Goal: Find specific page/section: Find specific page/section

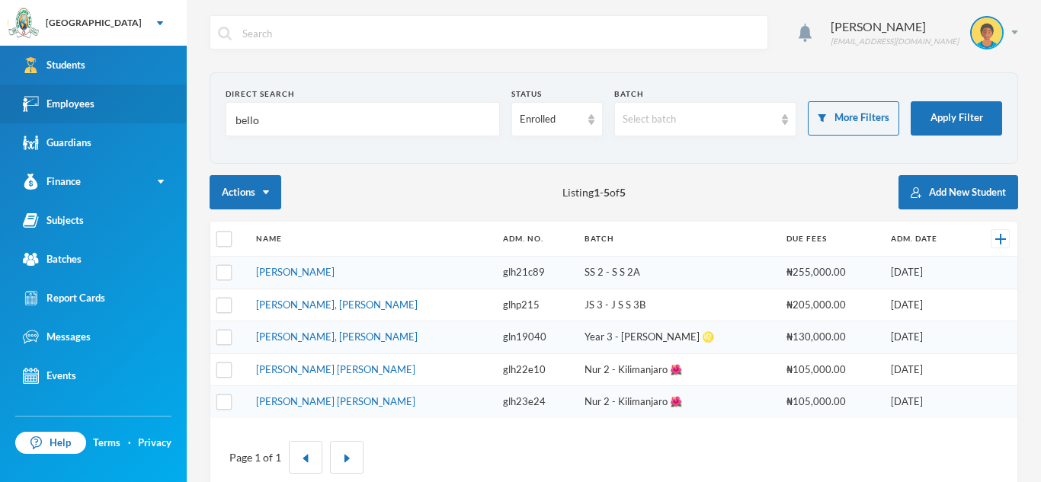
click at [98, 107] on link "Employees" at bounding box center [93, 104] width 187 height 39
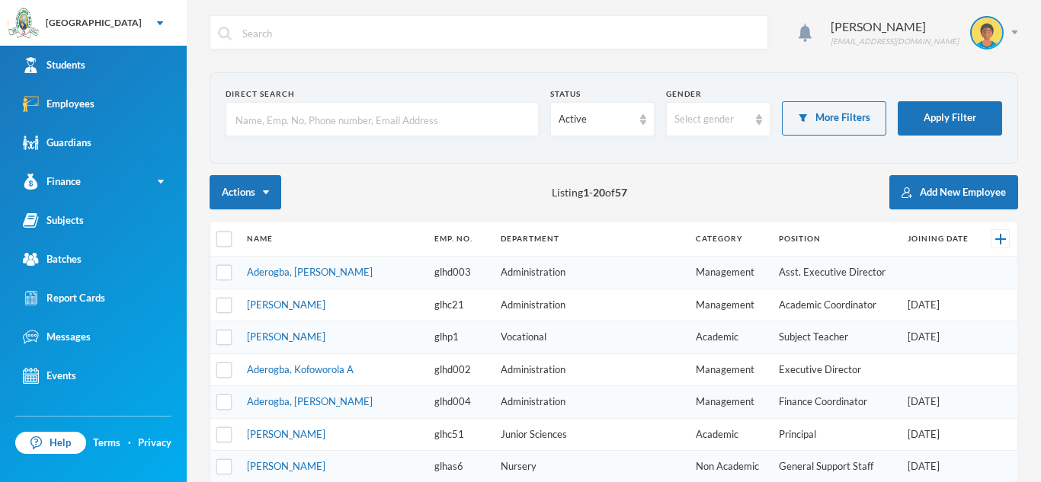
click at [330, 122] on input "text" at bounding box center [382, 120] width 296 height 34
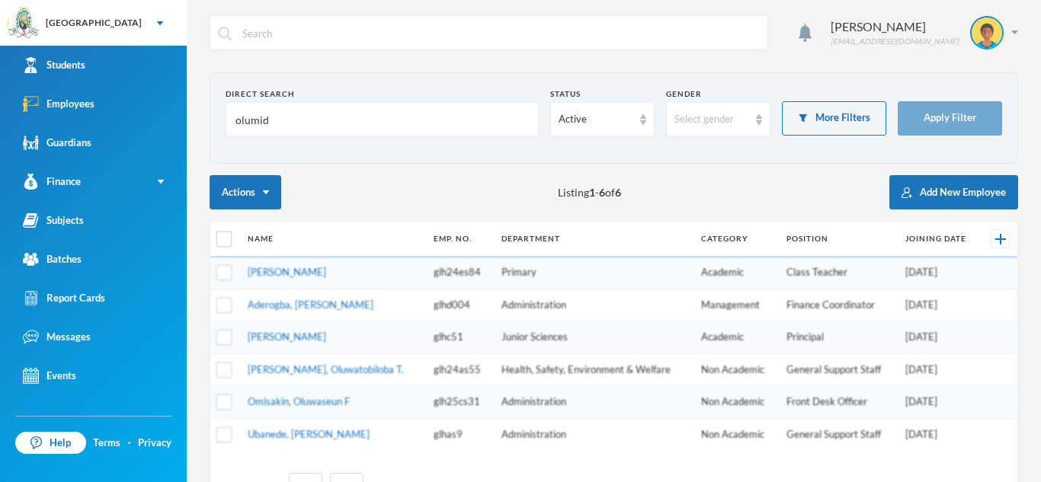
type input "olumide"
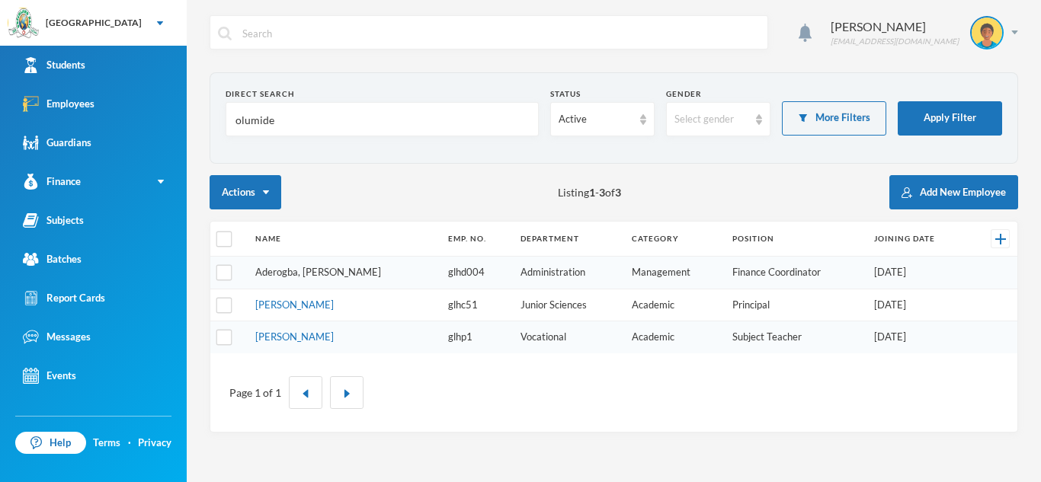
click at [345, 273] on link "Aderogba, [PERSON_NAME]" at bounding box center [318, 272] width 126 height 12
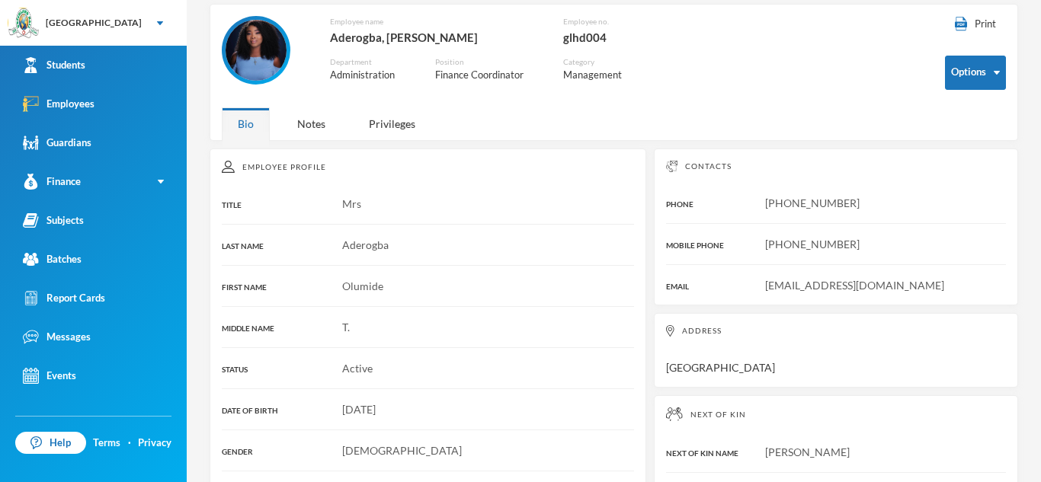
scroll to position [72, 0]
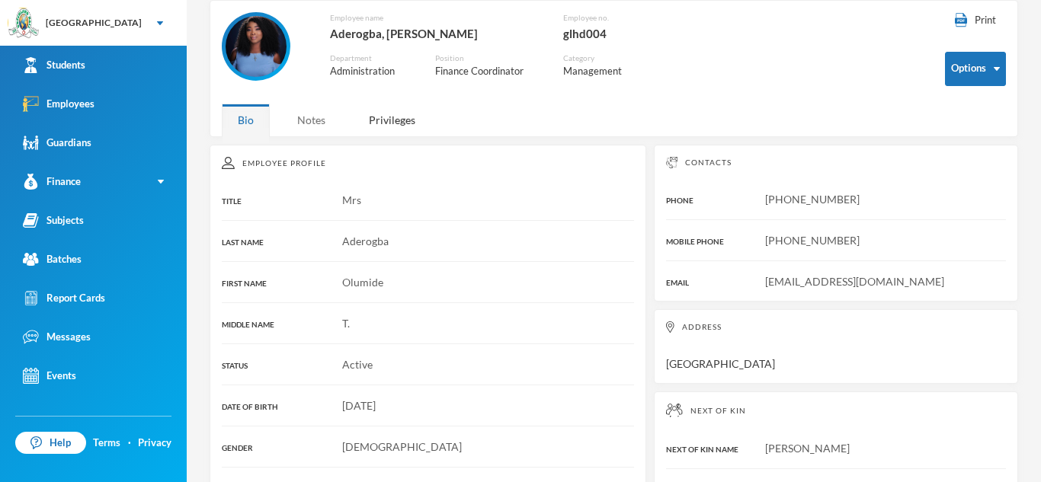
click at [307, 116] on div "Notes" at bounding box center [311, 120] width 60 height 33
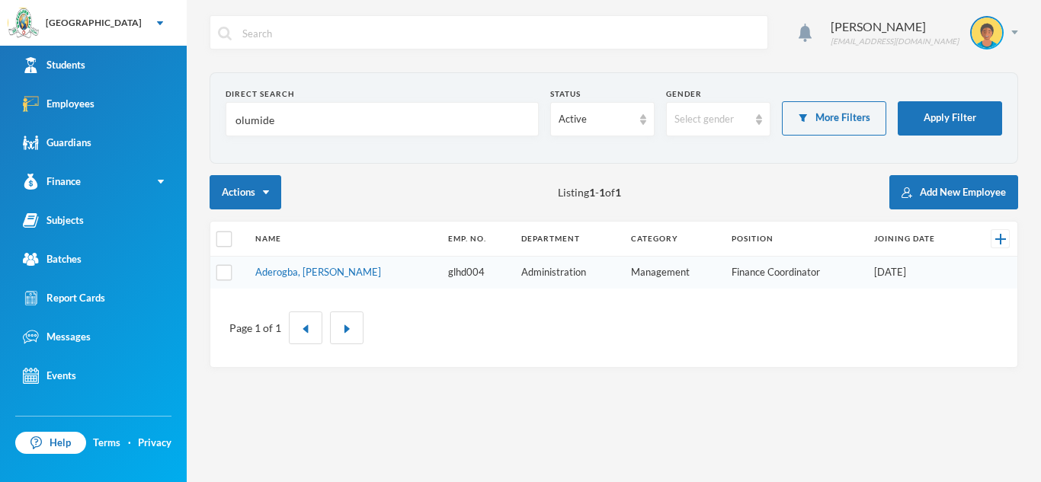
click at [289, 130] on input "olumide" at bounding box center [382, 120] width 296 height 34
type input "o"
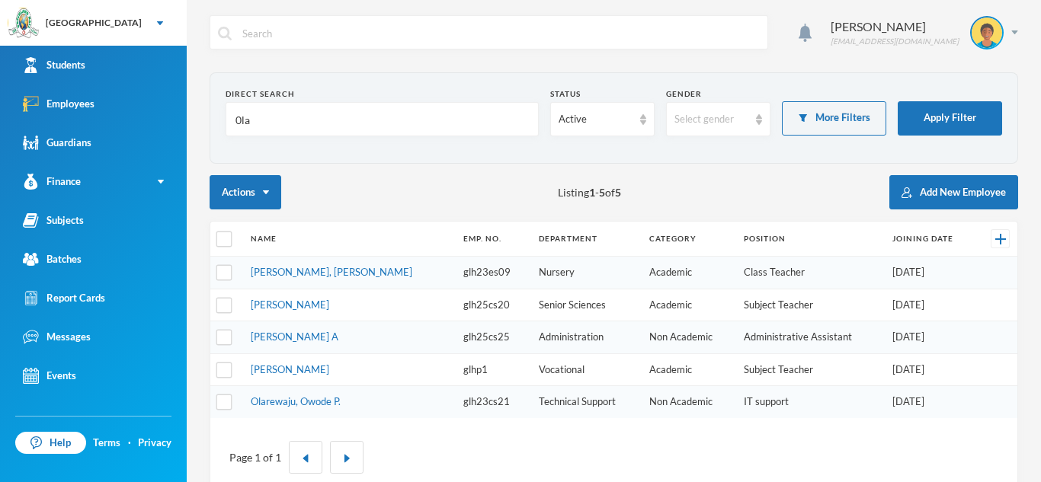
type input "0lak"
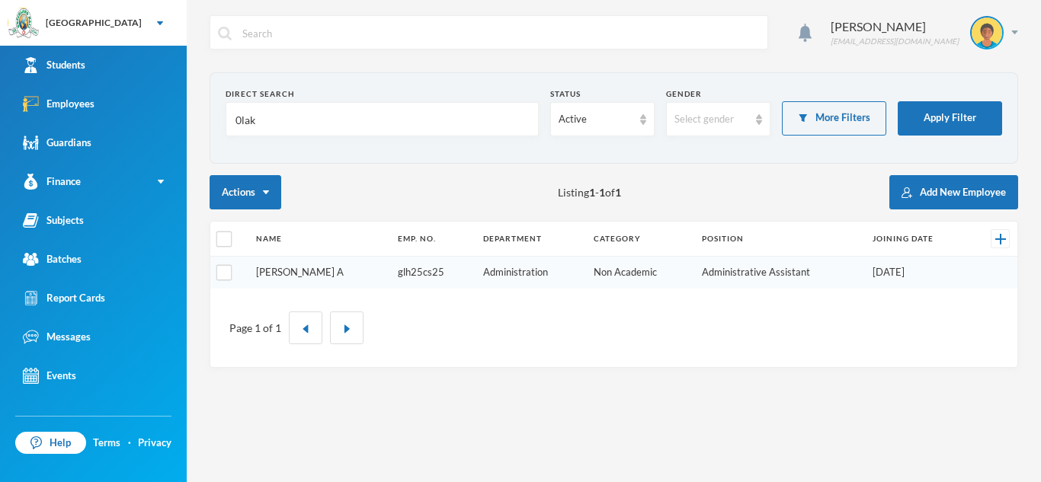
click at [324, 272] on link "[PERSON_NAME] A" at bounding box center [300, 272] width 88 height 12
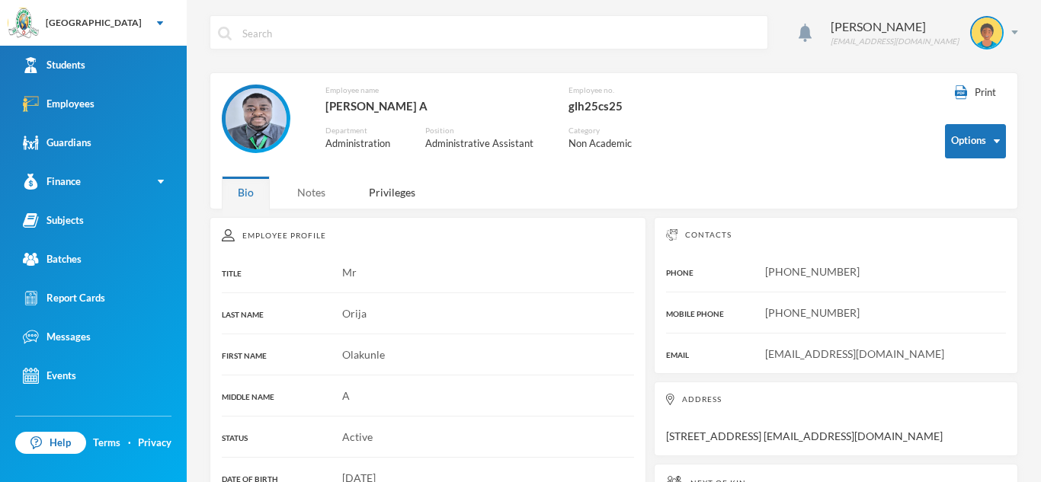
click at [317, 187] on div "Notes" at bounding box center [311, 192] width 60 height 33
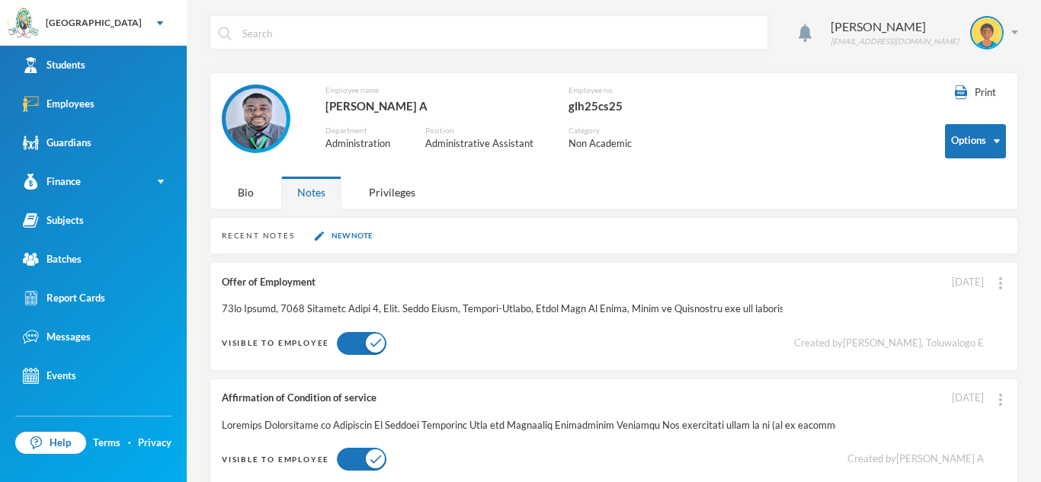
click at [423, 286] on div "Offer of Employment" at bounding box center [502, 282] width 561 height 15
click at [562, 309] on div at bounding box center [502, 309] width 561 height 15
click at [225, 300] on div "Offer of Employment [DATE] Created by [PERSON_NAME], [PERSON_NAME] E Visible to…" at bounding box center [613, 316] width 808 height 109
click at [976, 318] on button "Edit Note" at bounding box center [966, 322] width 61 height 27
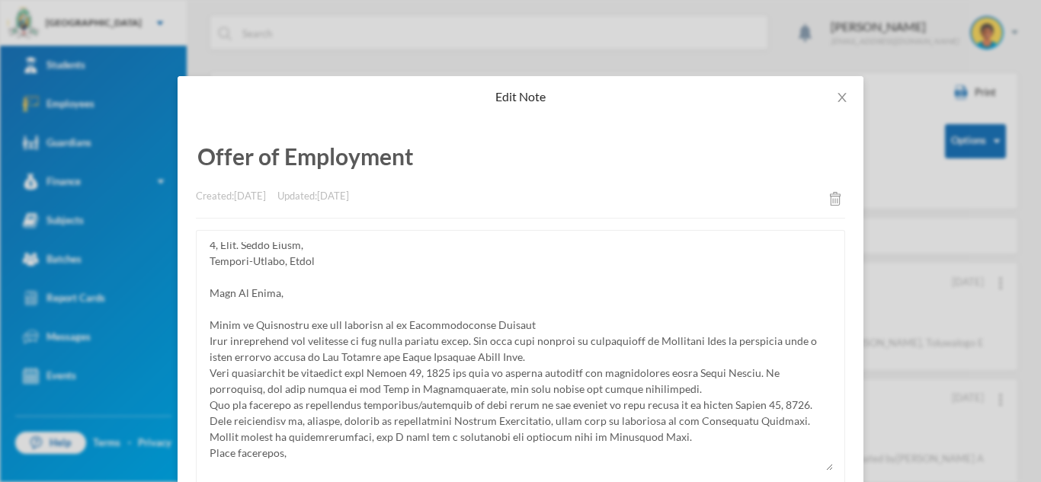
scroll to position [42, 0]
click at [844, 95] on icon "icon: close" at bounding box center [841, 97] width 8 height 9
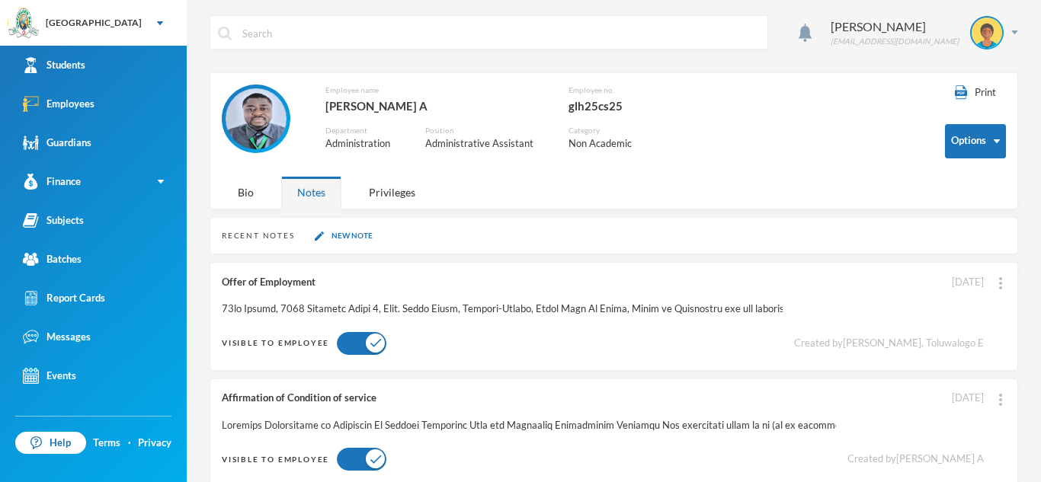
scroll to position [27, 0]
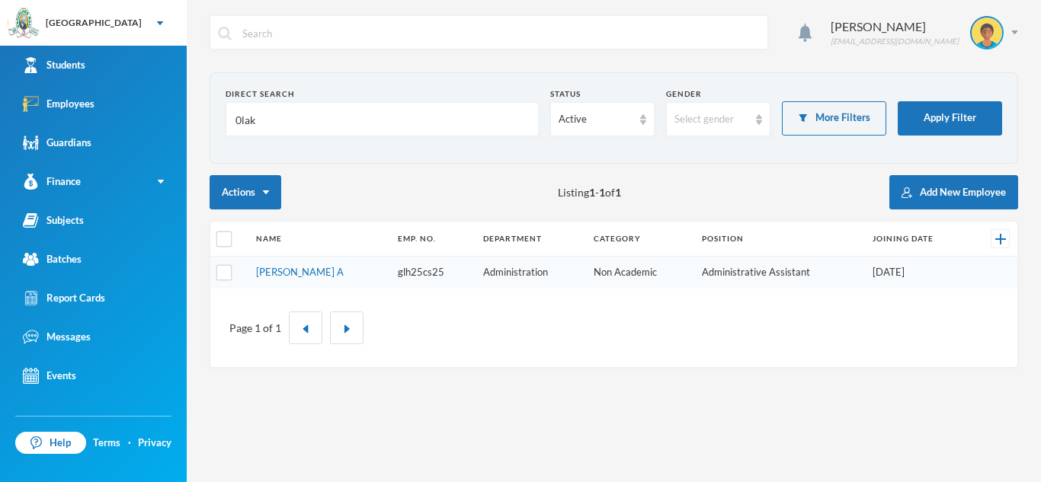
click at [334, 109] on input "0lak" at bounding box center [382, 120] width 296 height 34
type input "0"
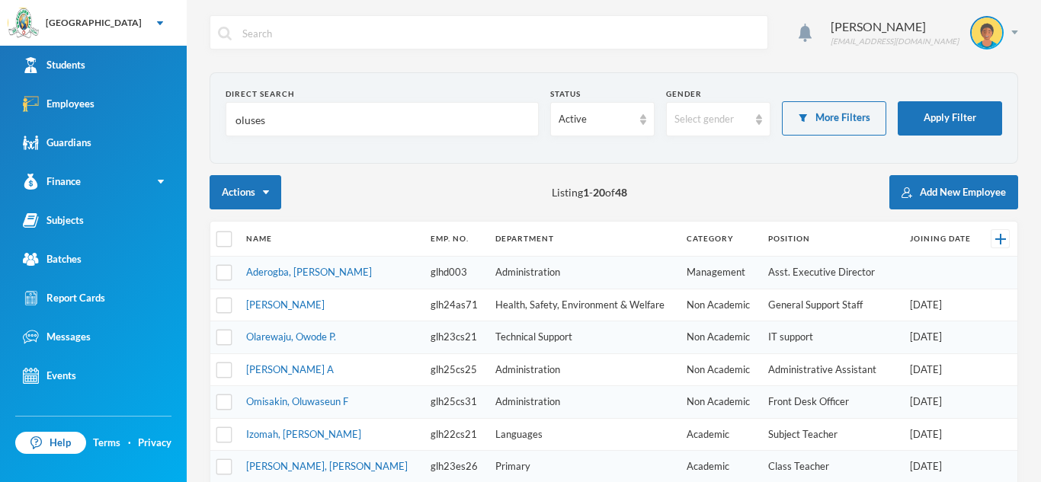
type input "olusesi"
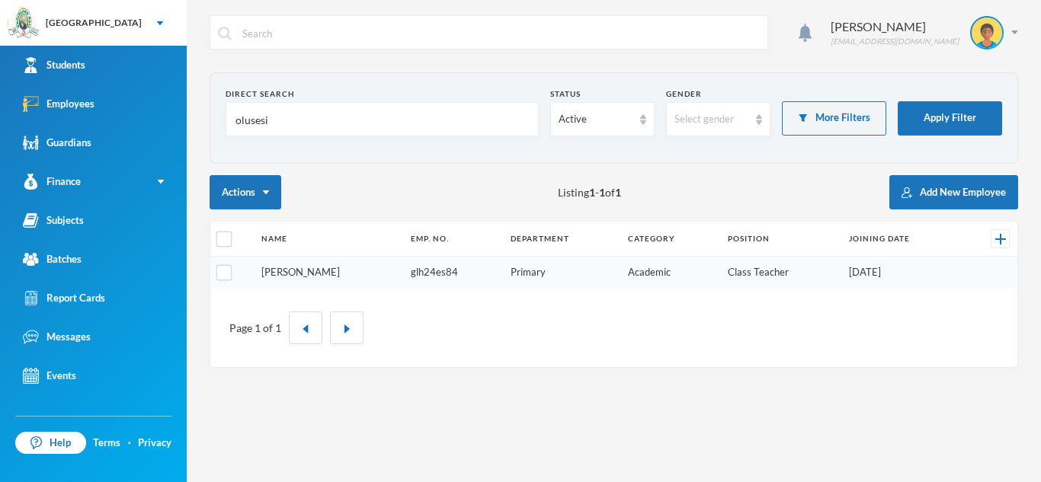
click at [315, 268] on link "[PERSON_NAME]" at bounding box center [300, 272] width 78 height 12
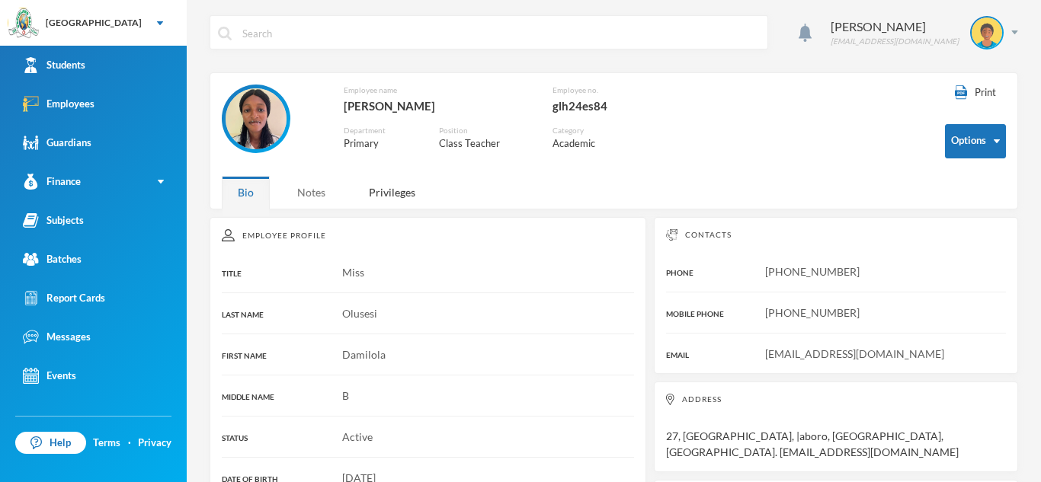
click at [307, 194] on div "Notes" at bounding box center [311, 192] width 60 height 33
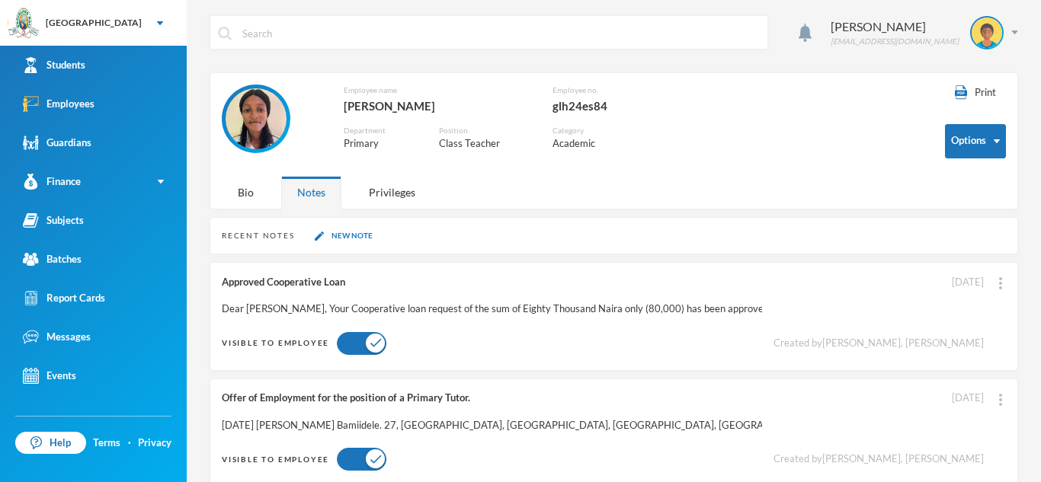
click at [453, 418] on div "[DATE] [PERSON_NAME] Bamiidele. 27, [GEOGRAPHIC_DATA], [GEOGRAPHIC_DATA], [GEOG…" at bounding box center [492, 425] width 540 height 15
click at [331, 425] on div "[DATE] [PERSON_NAME] Bamiidele. 27, [GEOGRAPHIC_DATA], [GEOGRAPHIC_DATA], [GEOG…" at bounding box center [492, 425] width 540 height 15
click at [1004, 392] on div at bounding box center [1000, 399] width 11 height 16
click at [971, 326] on button "Edit Note" at bounding box center [966, 325] width 61 height 27
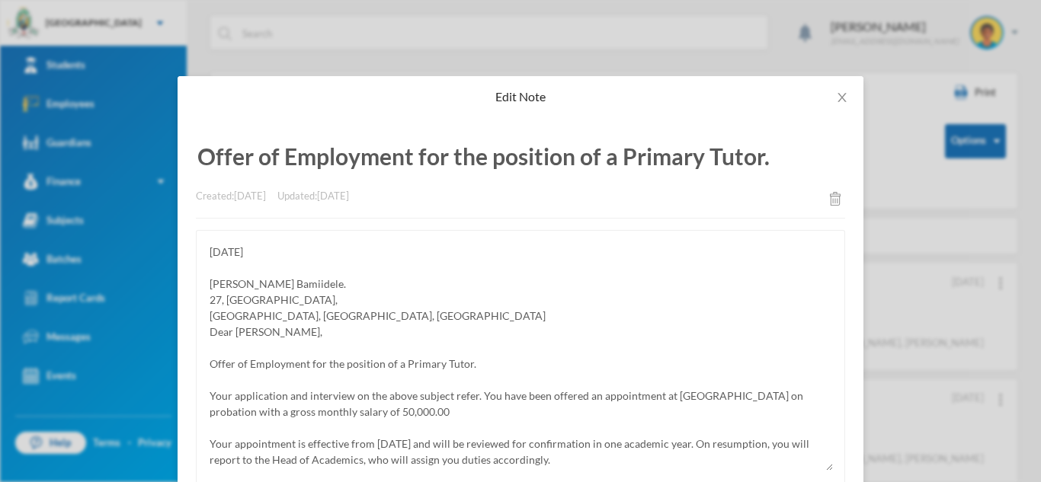
scroll to position [174, 0]
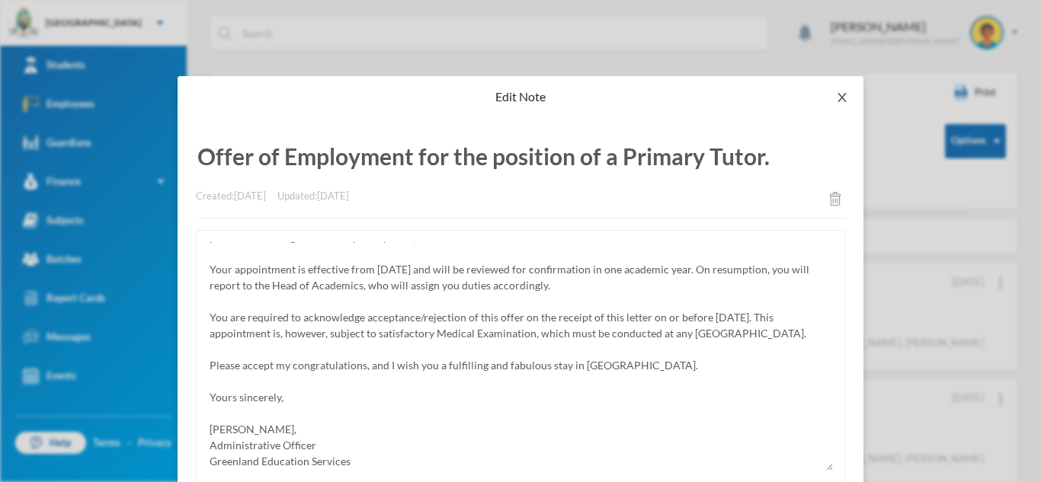
click at [838, 95] on icon "icon: close" at bounding box center [842, 97] width 12 height 12
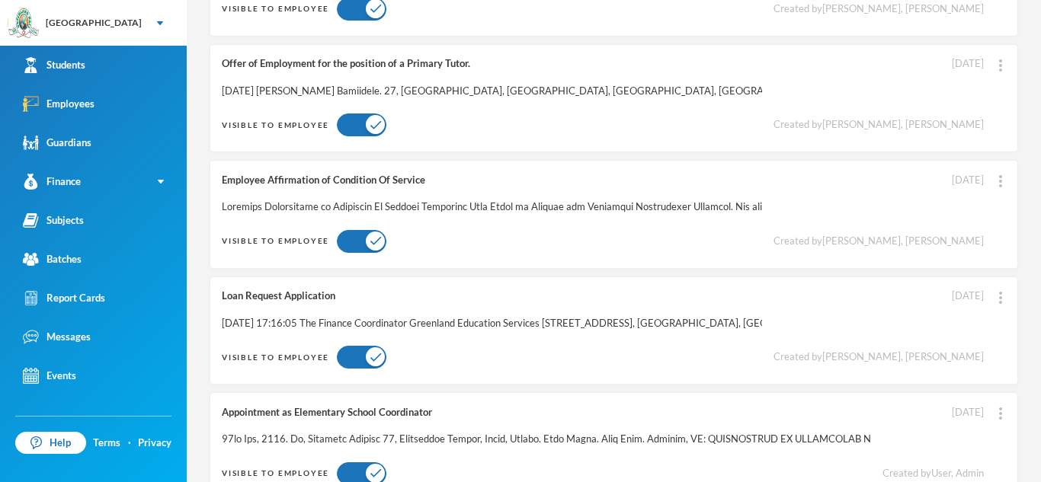
scroll to position [376, 0]
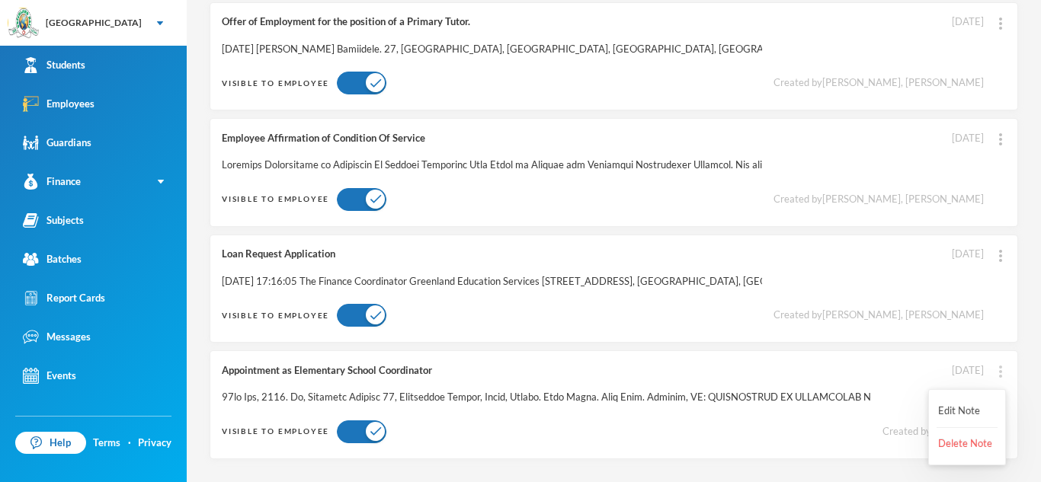
click at [999, 370] on img at bounding box center [1000, 372] width 3 height 12
click at [973, 410] on button "Edit Note" at bounding box center [966, 411] width 61 height 27
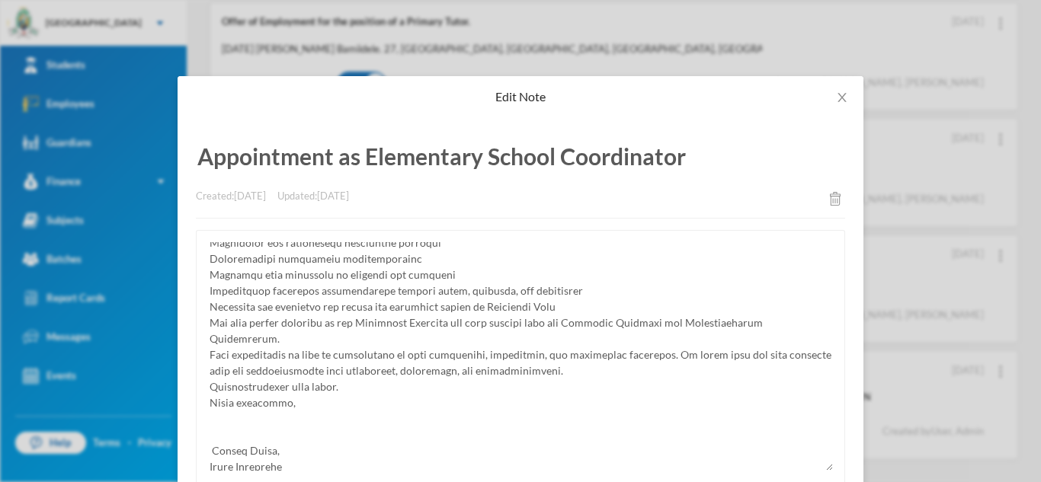
scroll to position [222, 0]
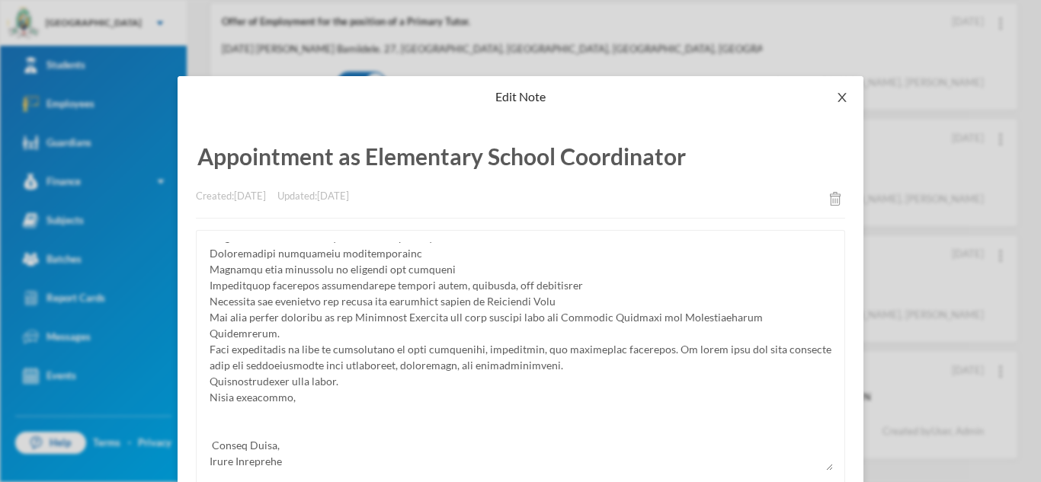
click at [836, 90] on span "Close" at bounding box center [841, 97] width 43 height 43
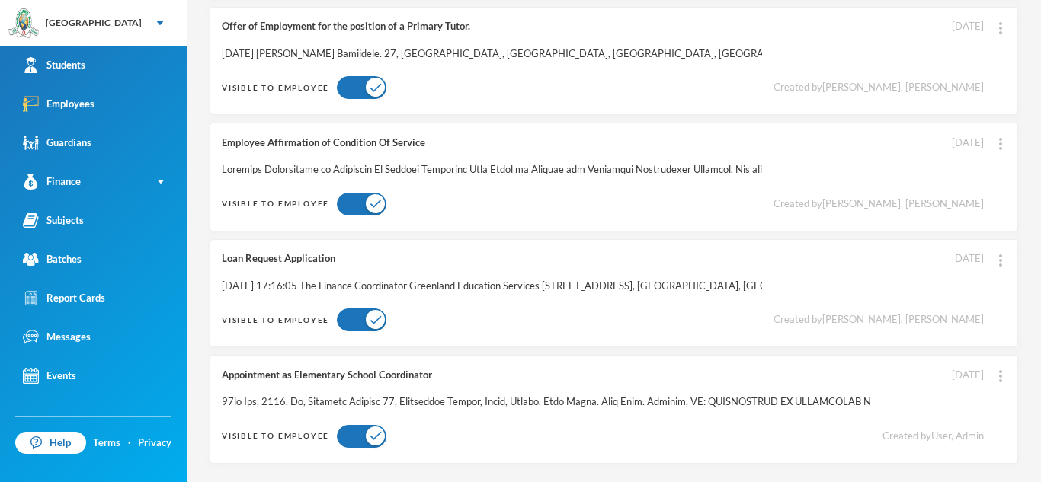
scroll to position [376, 0]
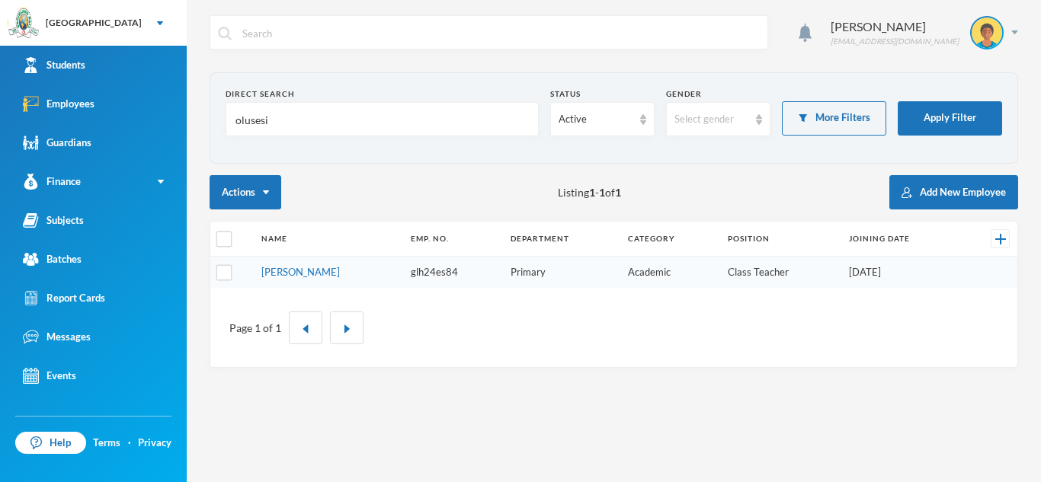
click at [296, 113] on input "olusesi" at bounding box center [382, 120] width 296 height 34
type input "o"
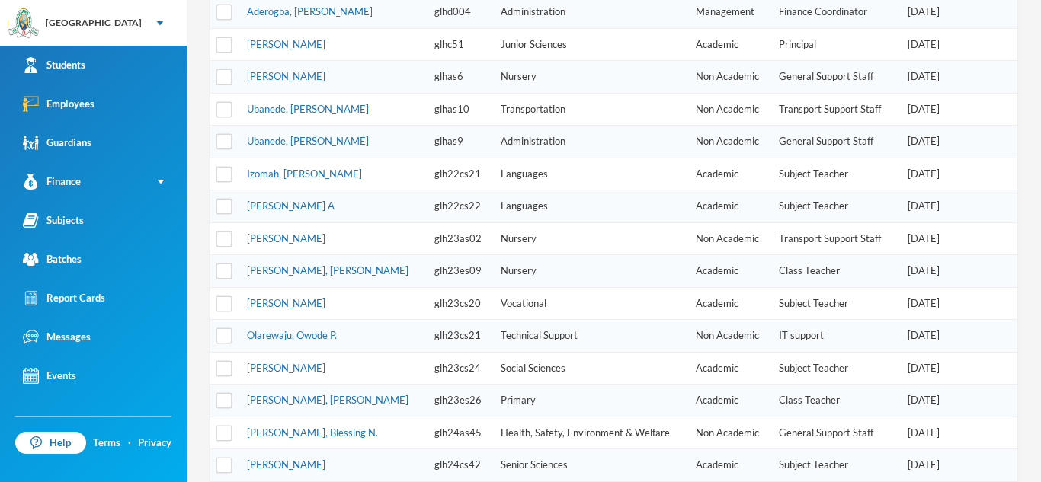
scroll to position [391, 0]
click at [319, 395] on link "[PERSON_NAME], [PERSON_NAME]" at bounding box center [327, 399] width 161 height 12
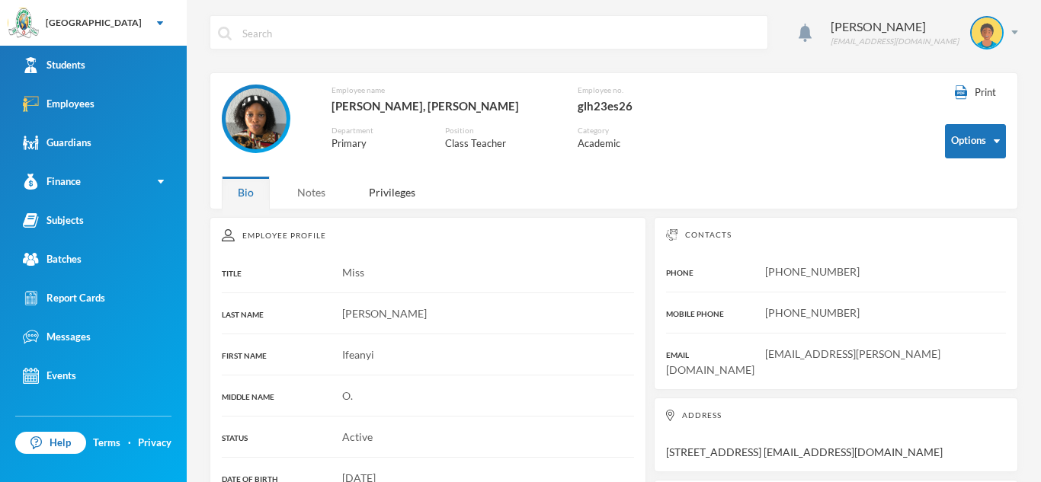
click at [317, 197] on div "Notes" at bounding box center [311, 192] width 60 height 33
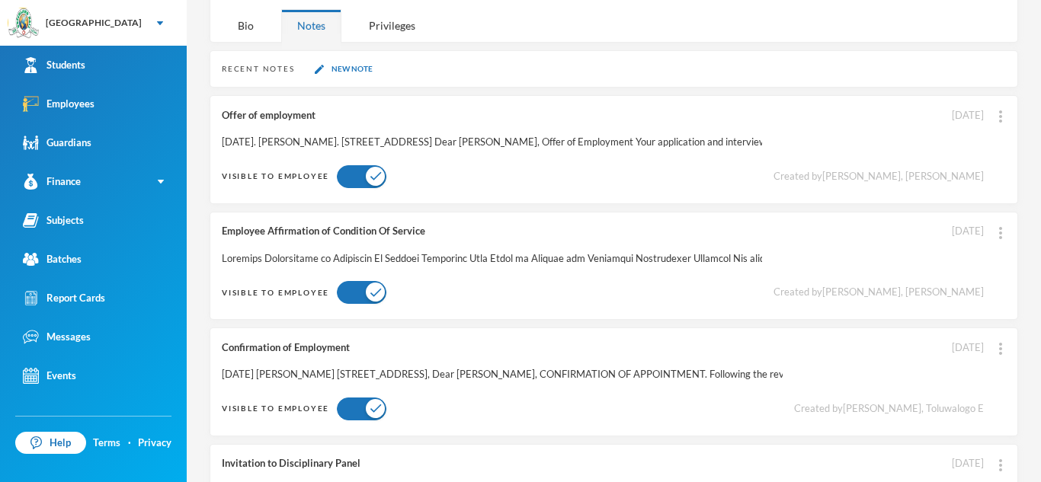
scroll to position [165, 0]
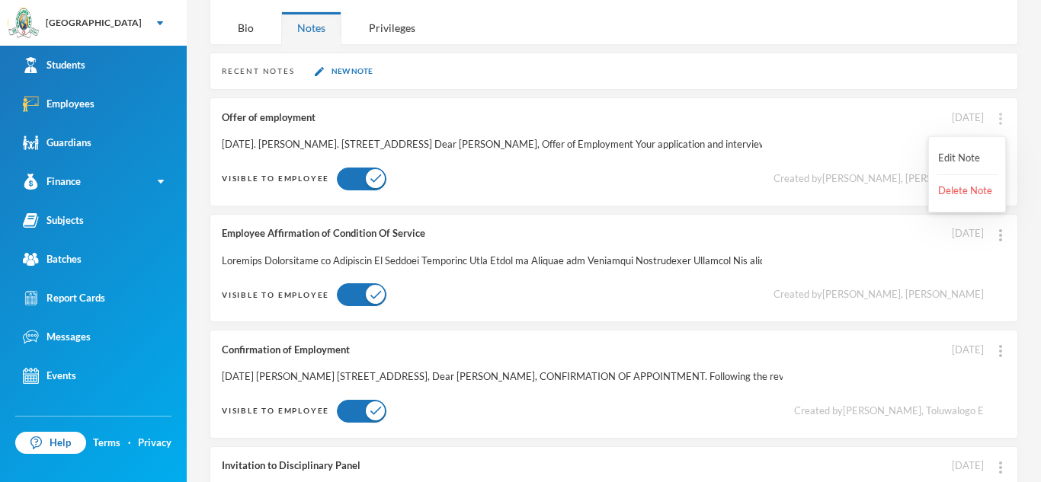
click at [999, 117] on img at bounding box center [1000, 119] width 3 height 12
click at [993, 151] on button "Edit Note" at bounding box center [966, 158] width 61 height 27
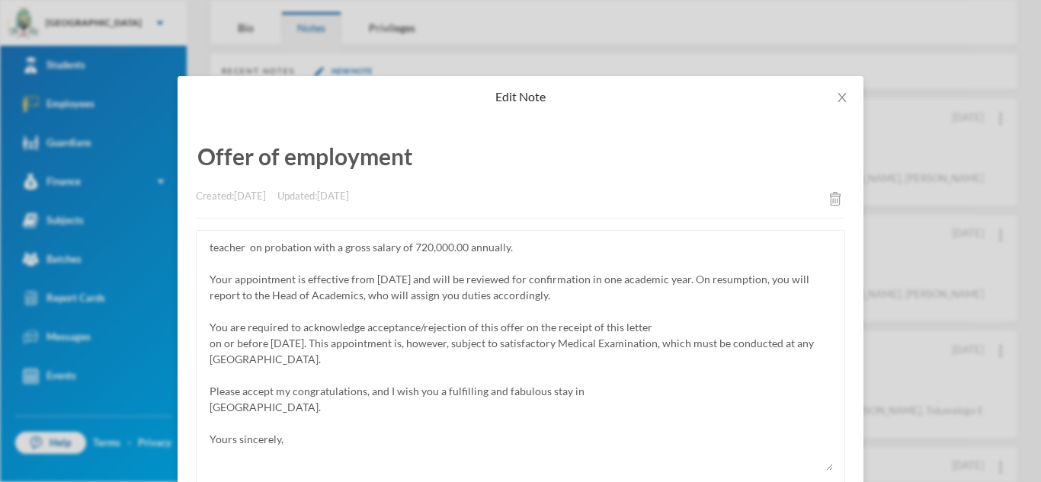
scroll to position [207, 0]
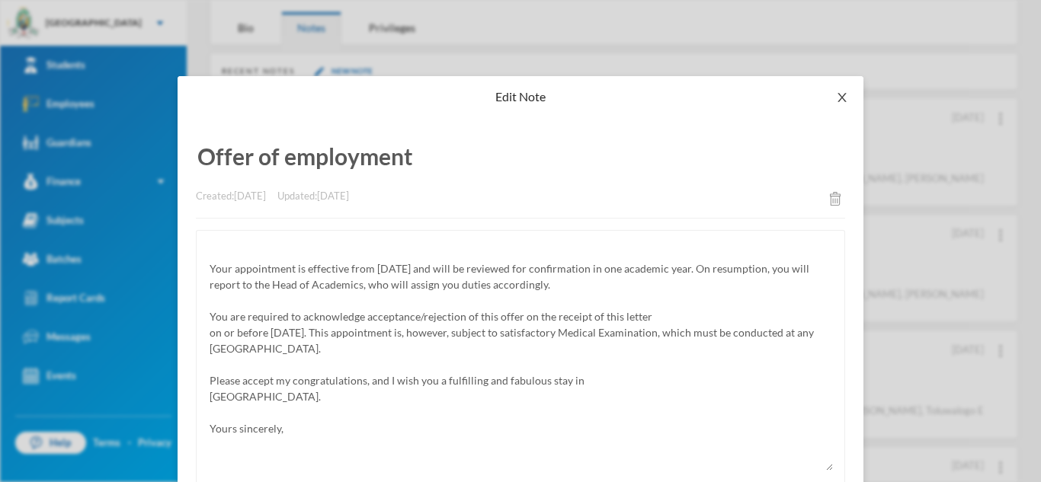
click at [844, 91] on icon "icon: close" at bounding box center [842, 97] width 12 height 12
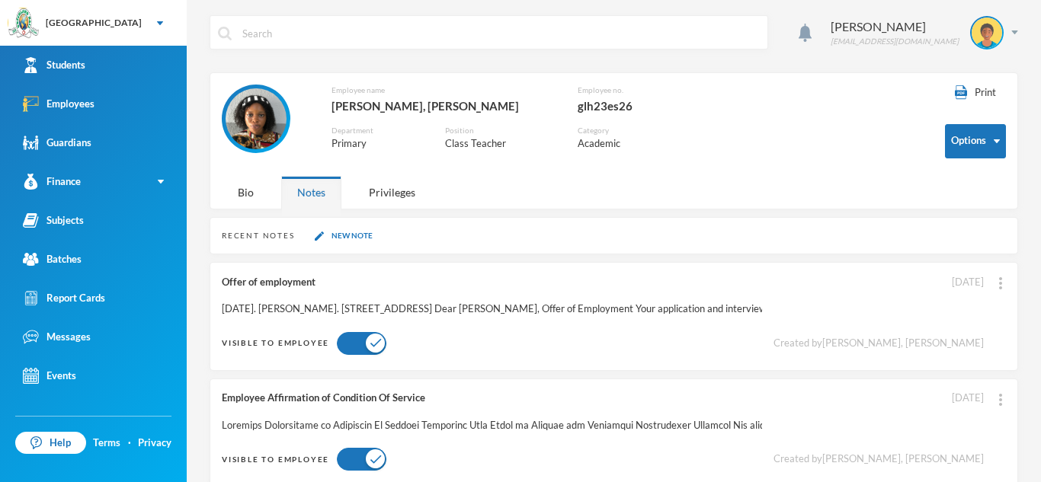
scroll to position [2, 0]
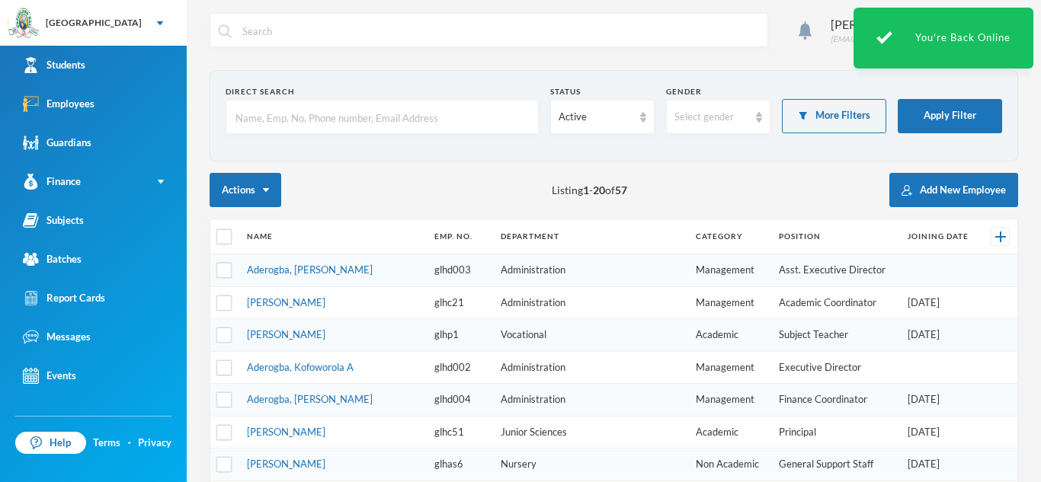
click at [486, 123] on input "text" at bounding box center [382, 118] width 296 height 34
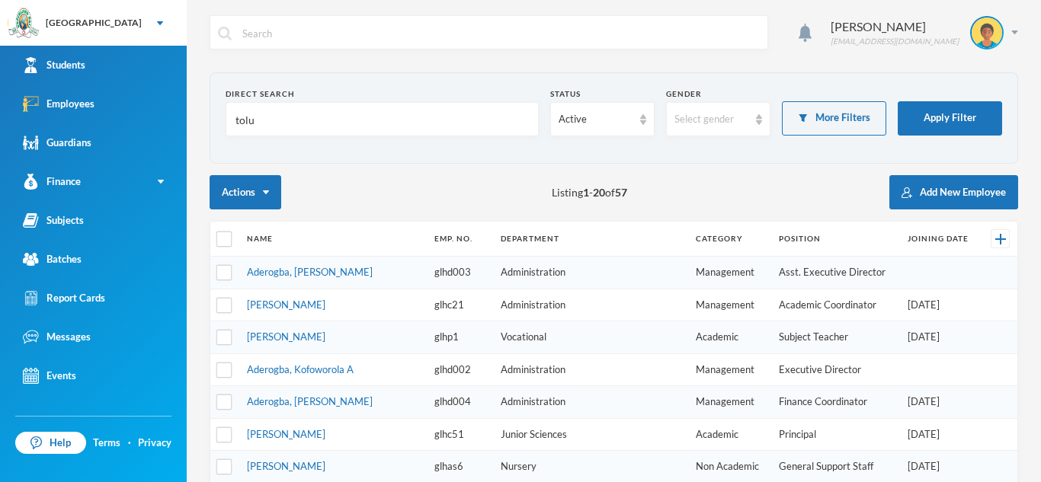
click at [468, 108] on input "tolu" at bounding box center [382, 120] width 296 height 34
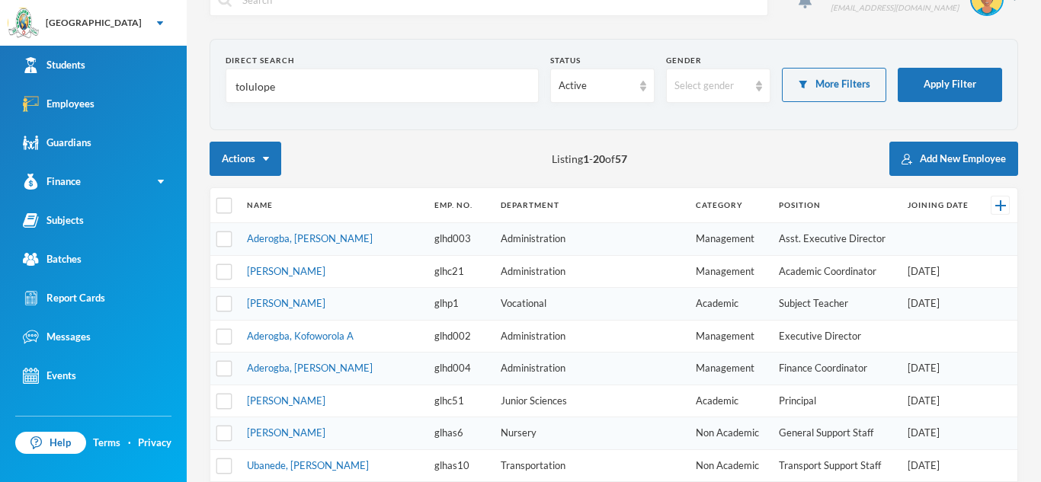
scroll to position [32, 0]
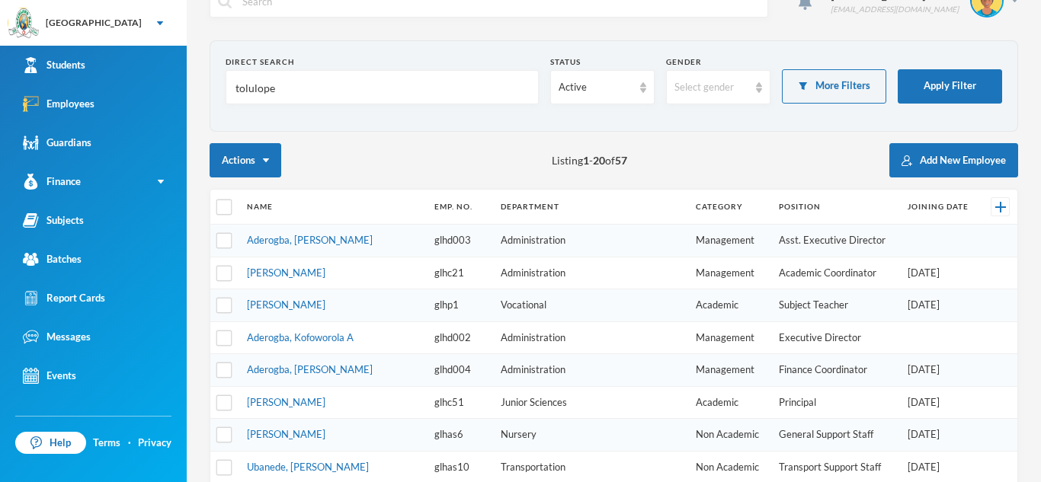
type input "tolulope"
click at [435, 66] on div "Direct Search" at bounding box center [381, 61] width 313 height 11
click at [420, 69] on div "Direct Search tolulope" at bounding box center [381, 80] width 313 height 48
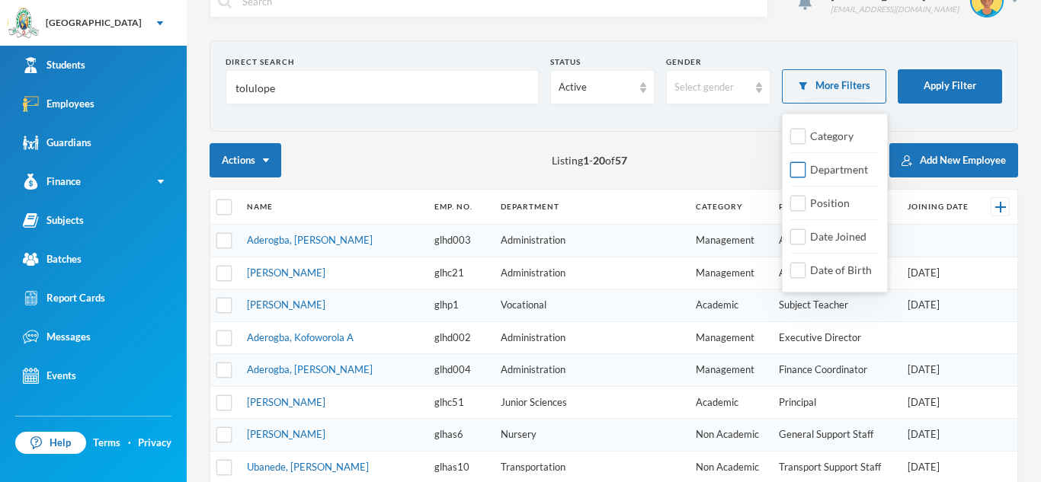
click at [800, 168] on input "Department" at bounding box center [798, 170] width 16 height 16
checkbox input "true"
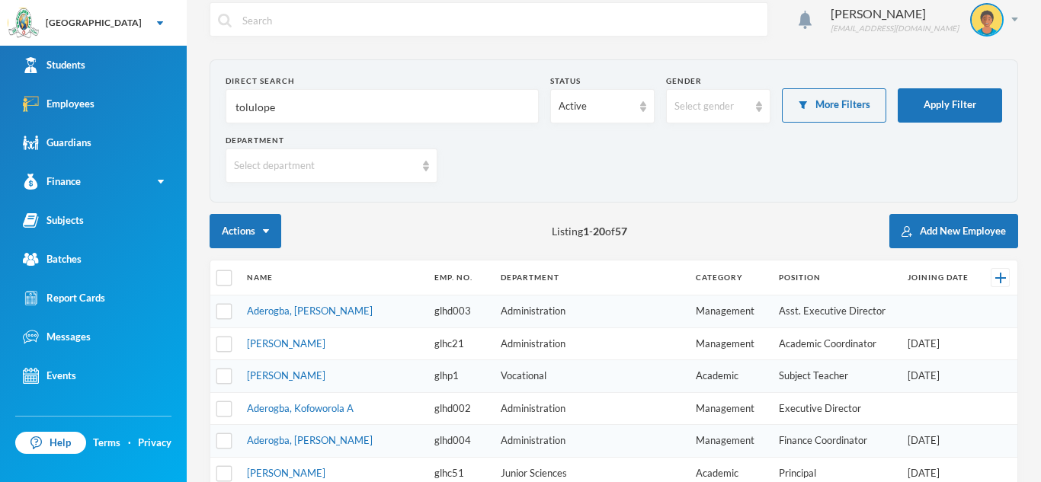
scroll to position [9, 0]
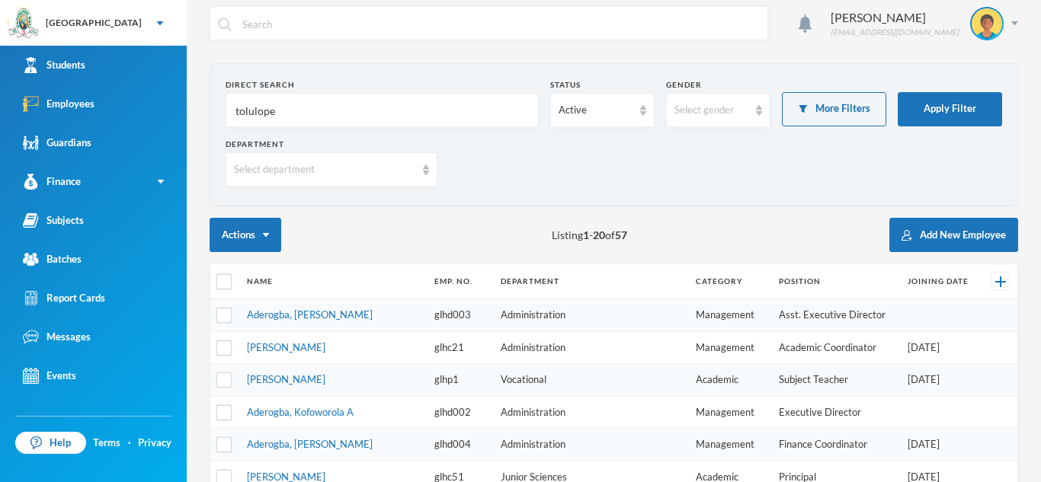
click at [462, 113] on input "tolulope" at bounding box center [382, 111] width 296 height 34
type input "t"
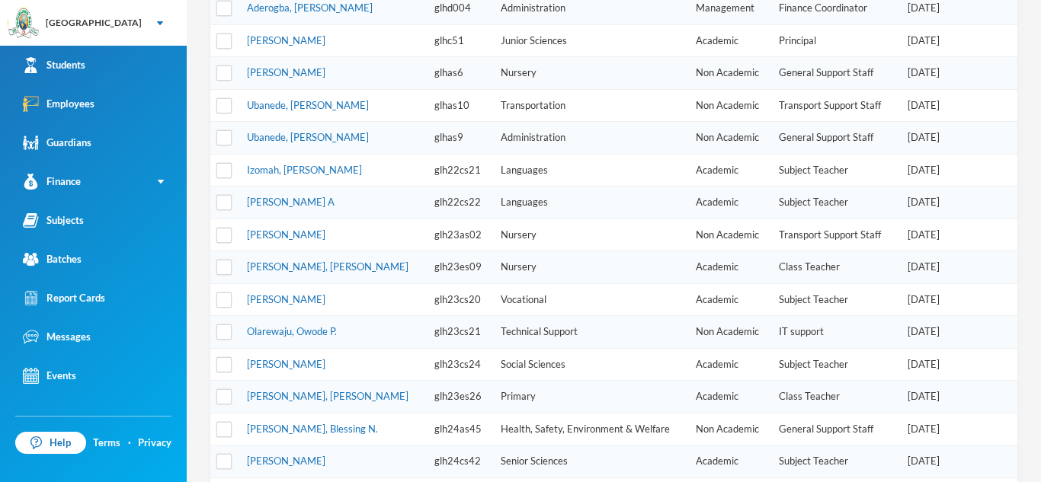
scroll to position [567, 0]
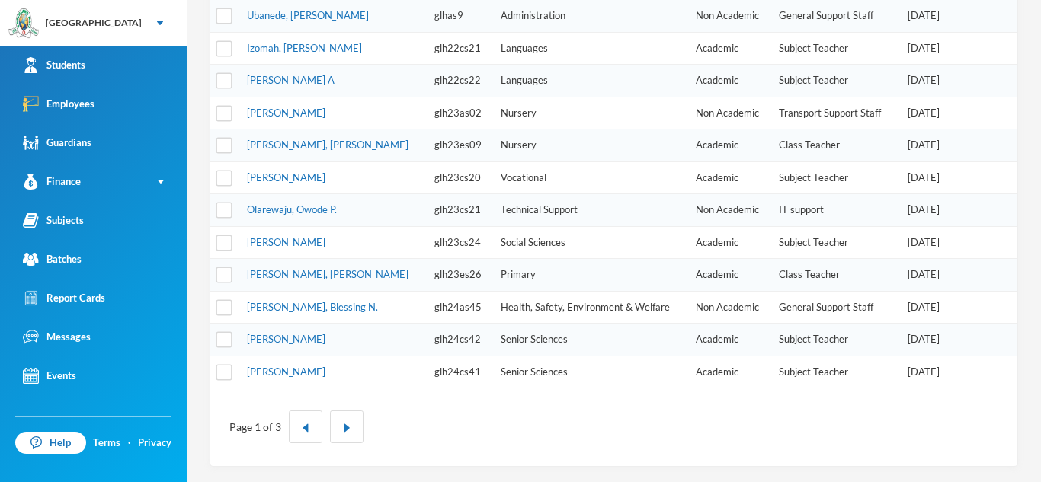
type input "[PERSON_NAME]"
click at [382, 421] on div "Page 1 of 3" at bounding box center [614, 427] width 784 height 56
